Goal: Transaction & Acquisition: Download file/media

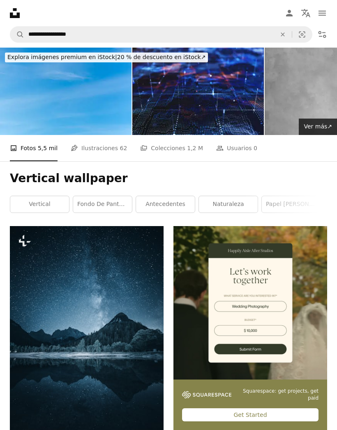
scroll to position [9808, 0]
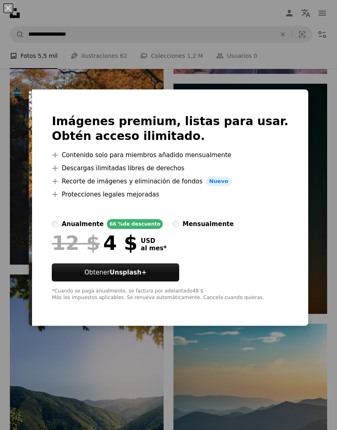
click at [326, 239] on div "An X shape Imágenes premium, listas para usar. Obtén acceso ilimitado. A plus s…" at bounding box center [168, 215] width 337 height 430
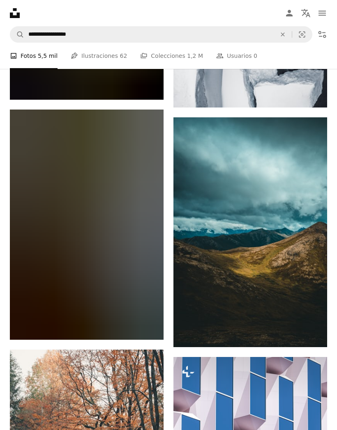
scroll to position [19965, 0]
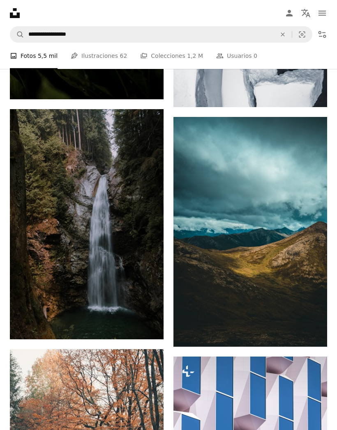
click at [147, 327] on icon "Descargar" at bounding box center [147, 324] width 5 height 6
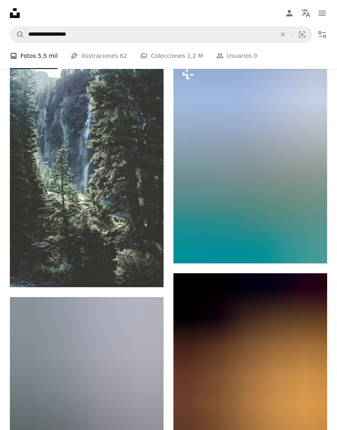
scroll to position [20742, 0]
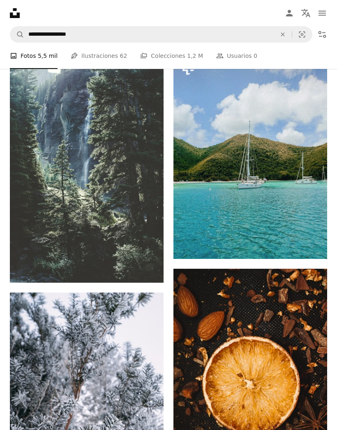
click at [296, 251] on button "A lock Descargar" at bounding box center [295, 244] width 47 height 13
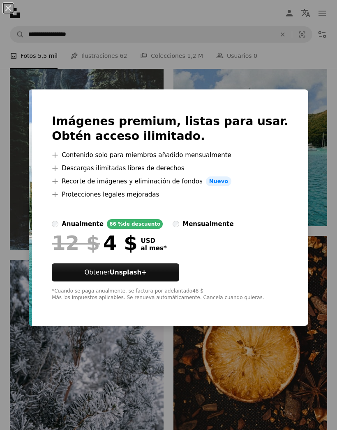
click at [321, 137] on div "An X shape Imágenes premium, listas para usar. Obtén acceso ilimitado. A plus s…" at bounding box center [168, 215] width 337 height 430
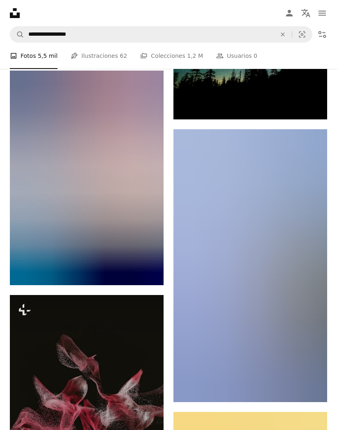
scroll to position [21864, 0]
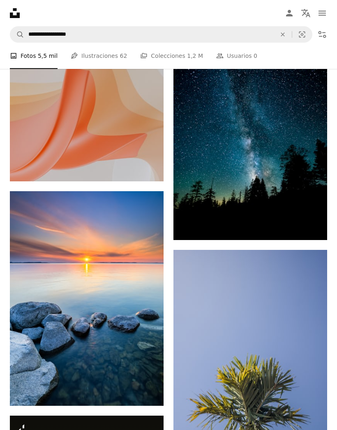
click at [312, 228] on icon "Descargar" at bounding box center [310, 225] width 5 height 6
